Goal: Task Accomplishment & Management: Use online tool/utility

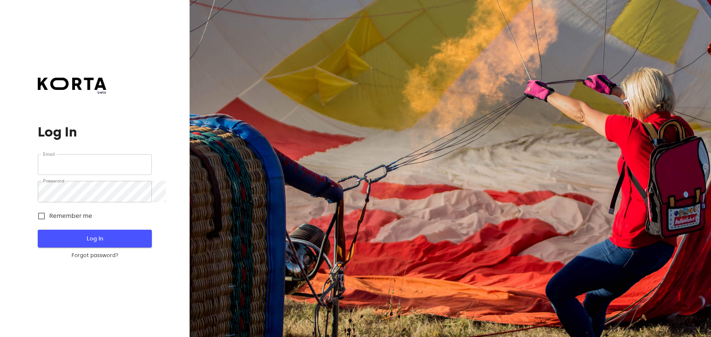
type input "[EMAIL_ADDRESS][DOMAIN_NAME]"
click at [133, 244] on span "Log In" at bounding box center [95, 239] width 90 height 10
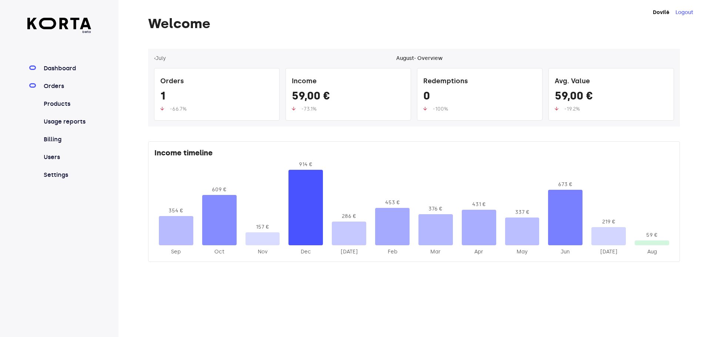
click at [67, 91] on link "Orders" at bounding box center [66, 86] width 49 height 9
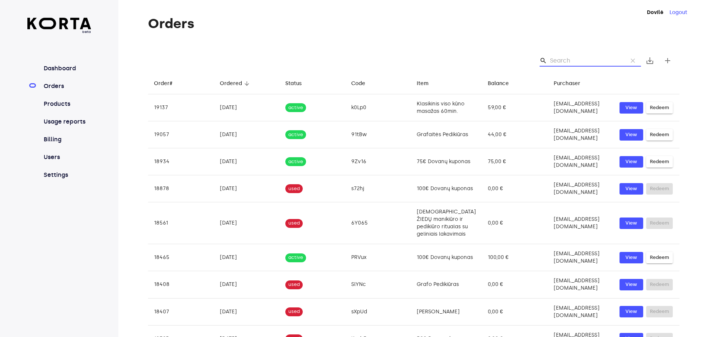
click at [577, 67] on input "Search" at bounding box center [586, 61] width 72 height 12
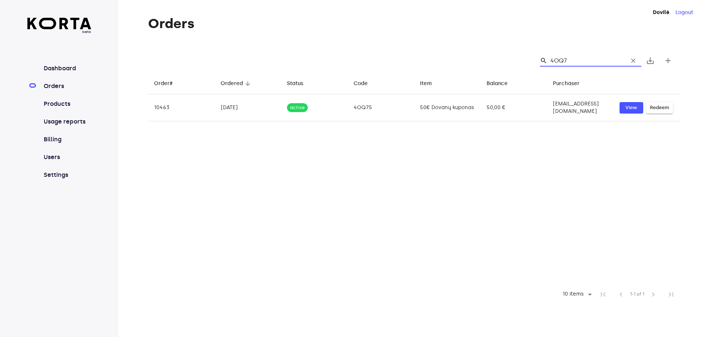
type input "4OQ75"
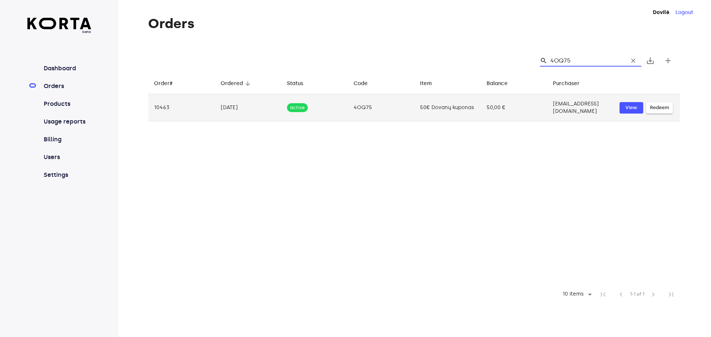
click at [668, 112] on span "Redeem" at bounding box center [658, 108] width 19 height 9
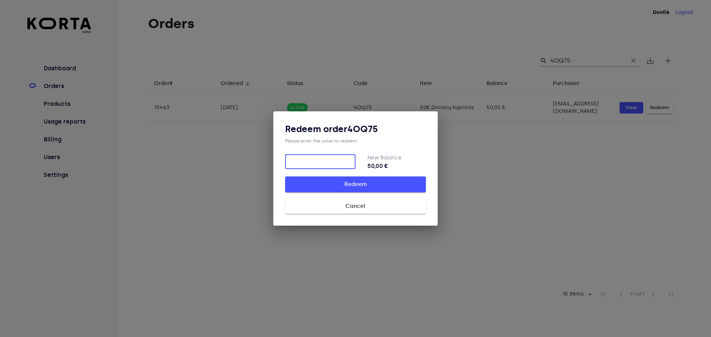
click at [397, 185] on span "Redeem" at bounding box center [355, 184] width 117 height 10
click at [313, 163] on input "number" at bounding box center [320, 161] width 70 height 15
type input "50"
click at [360, 189] on span "Redeem" at bounding box center [355, 184] width 117 height 10
